Goal: Check status: Check status

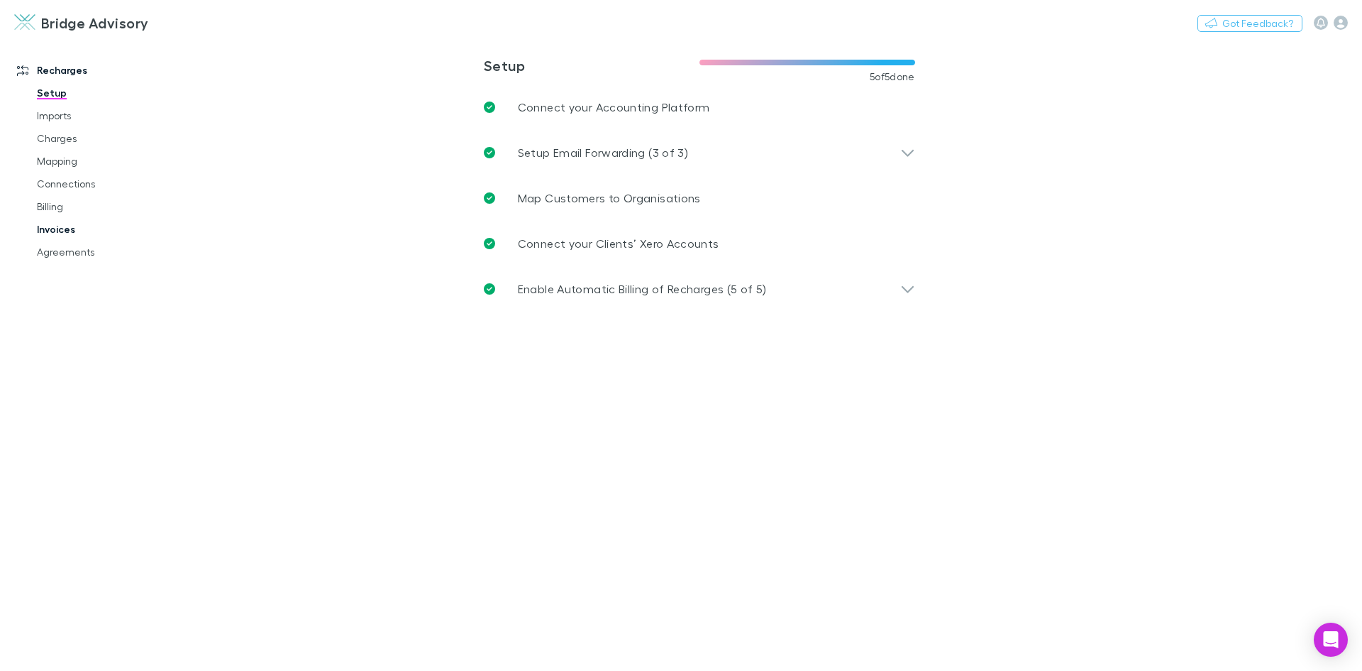
click at [56, 229] on link "Invoices" at bounding box center [107, 229] width 169 height 23
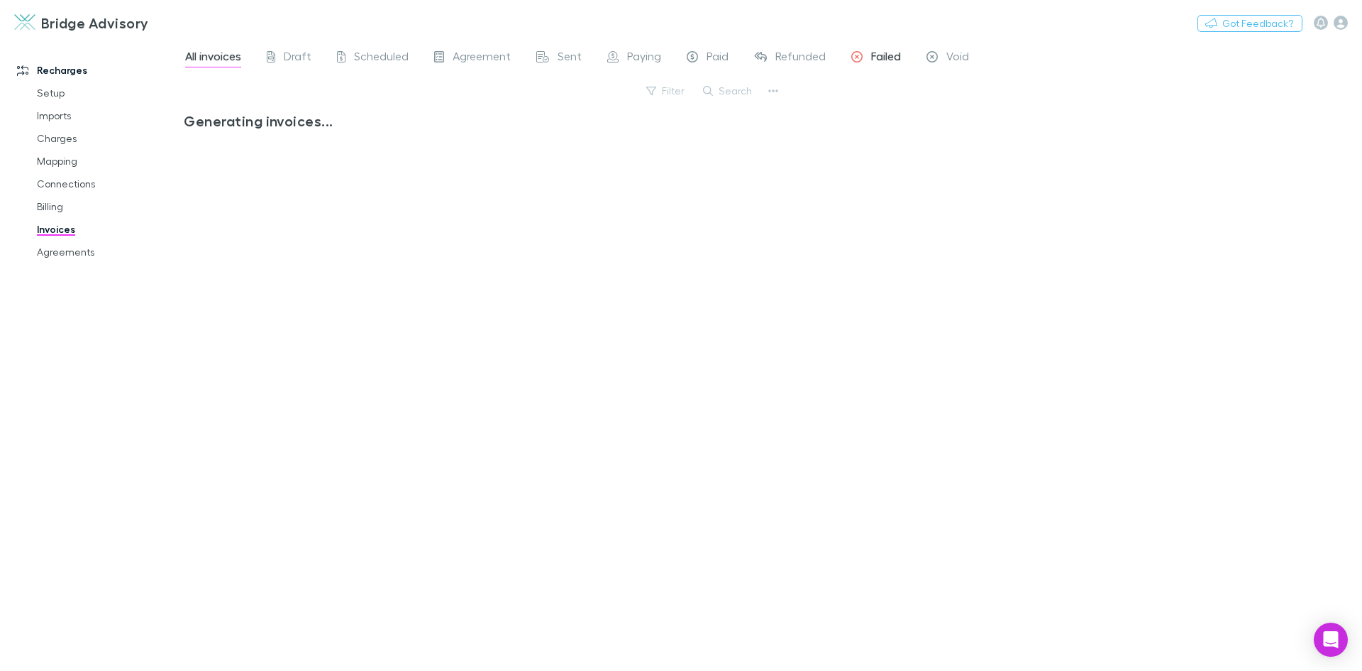
click at [876, 57] on span "Failed" at bounding box center [886, 58] width 30 height 18
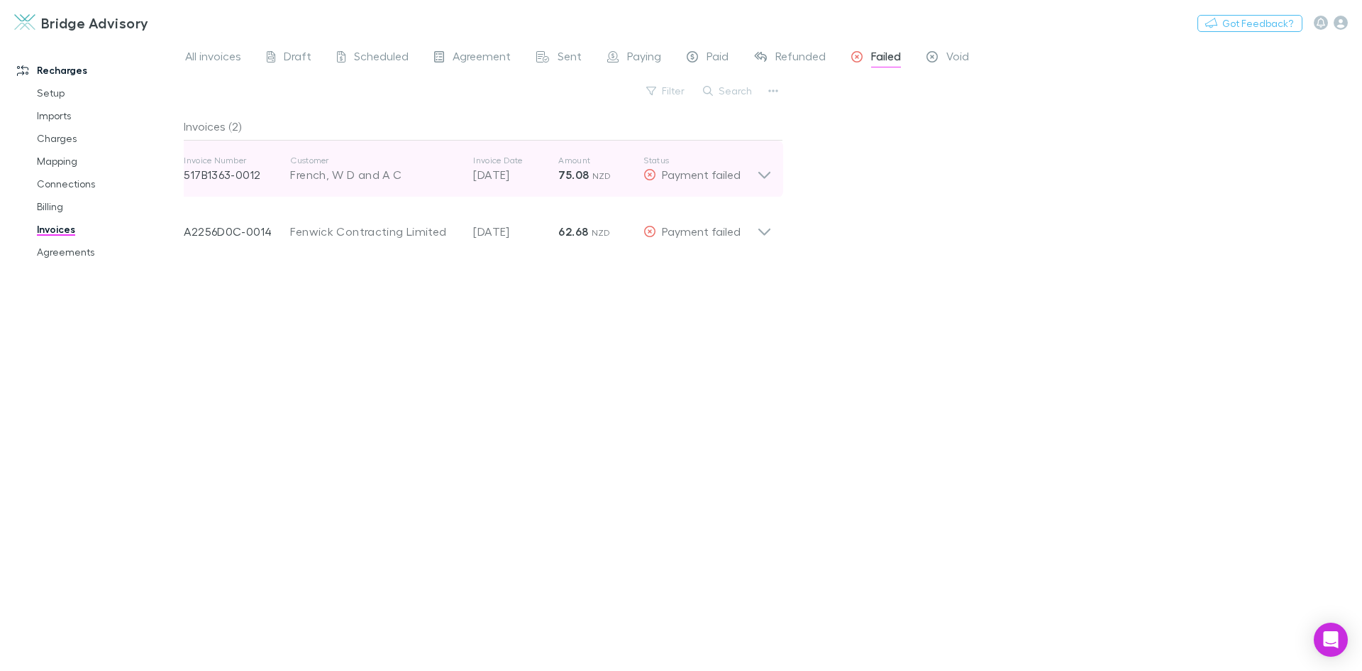
click at [761, 176] on icon at bounding box center [764, 169] width 15 height 28
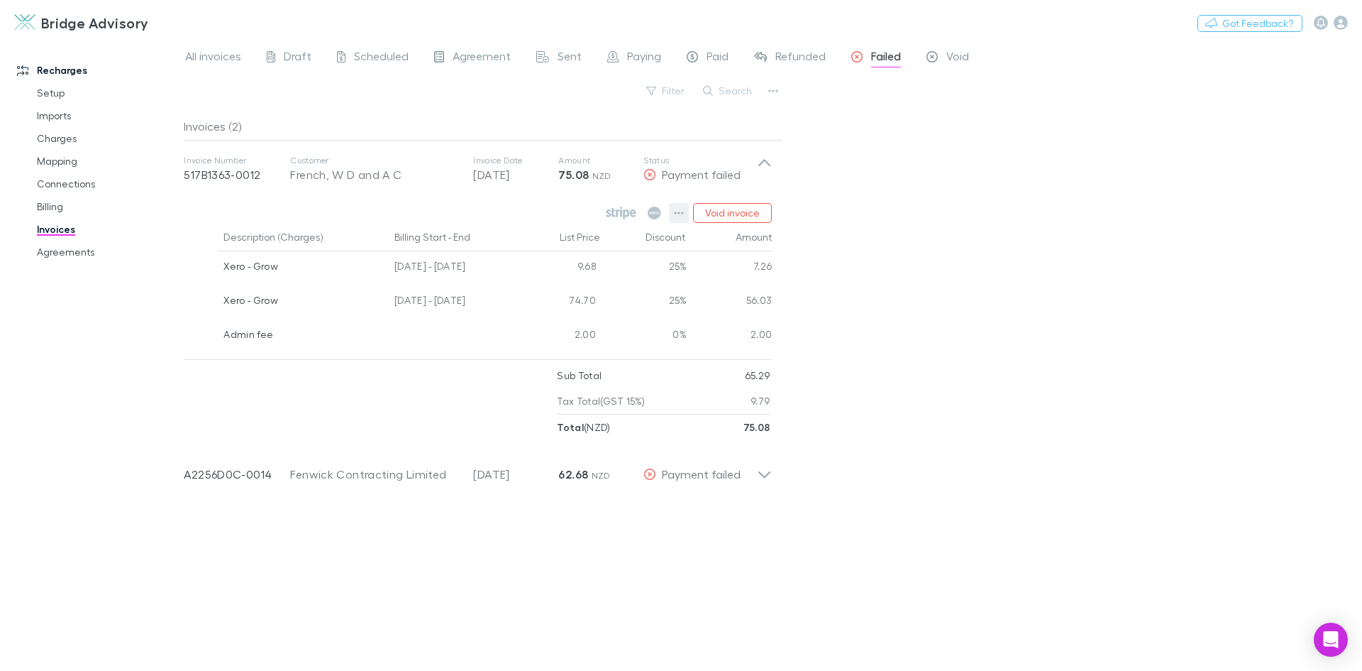
click at [675, 216] on icon "button" at bounding box center [679, 212] width 10 height 11
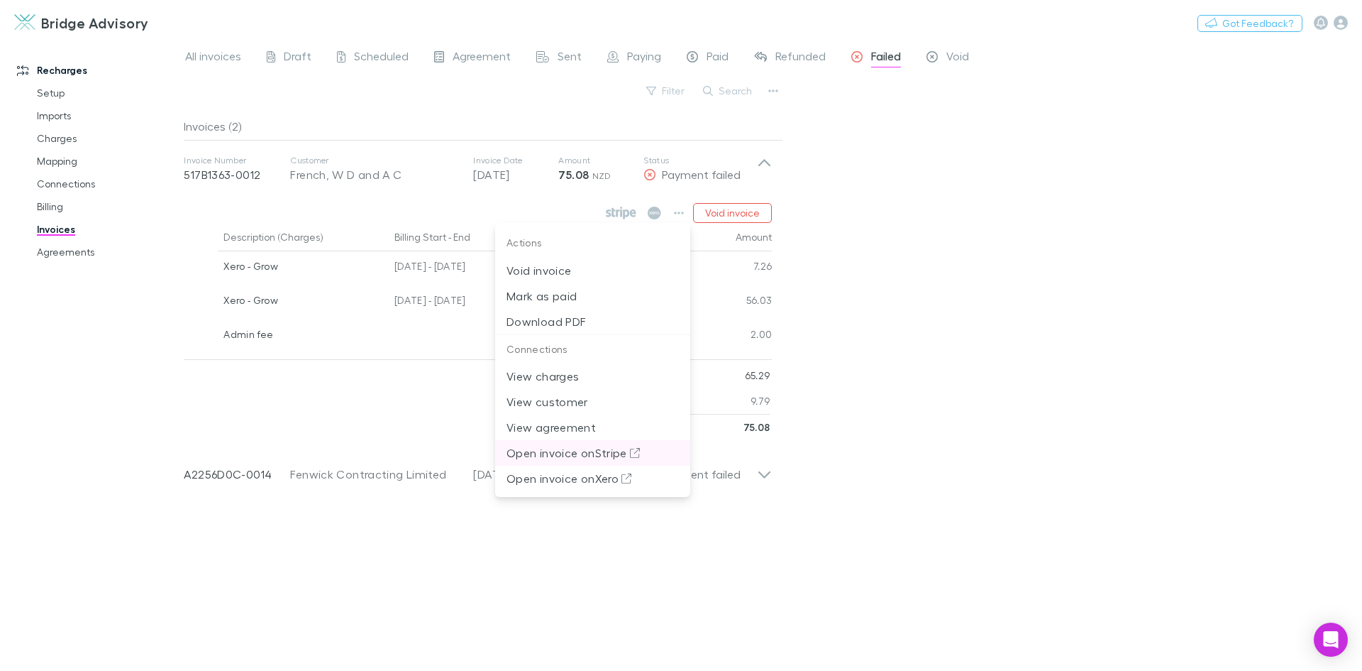
click at [605, 456] on p "Open invoice on Stripe" at bounding box center [593, 452] width 172 height 17
